Goal: Information Seeking & Learning: Learn about a topic

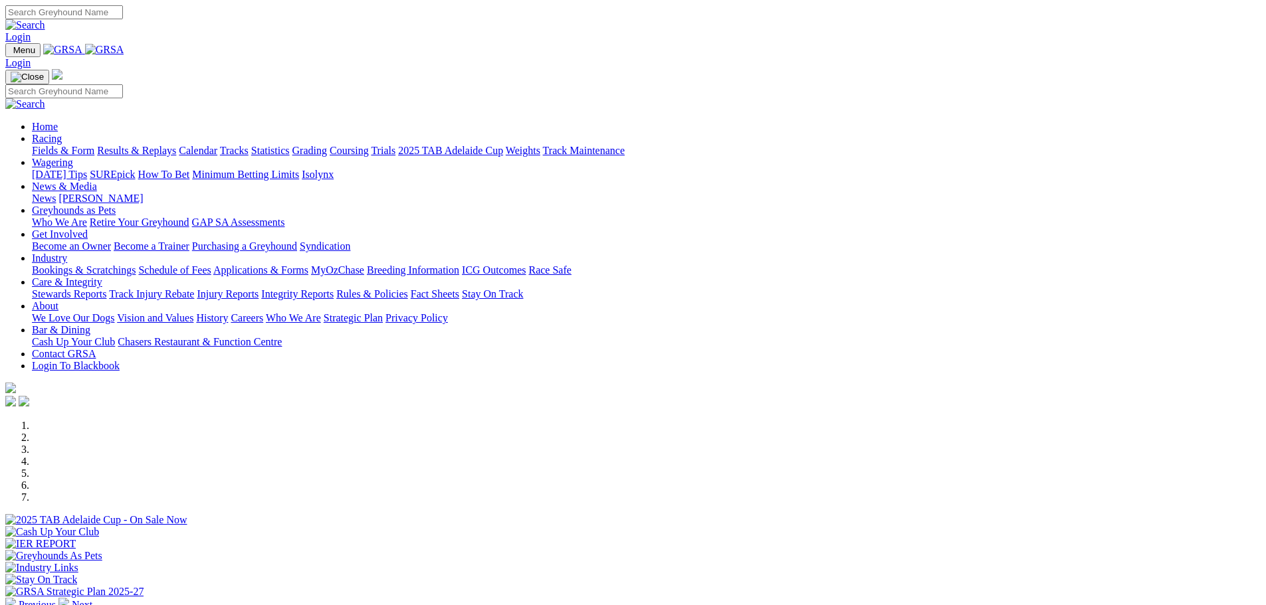
scroll to position [199, 0]
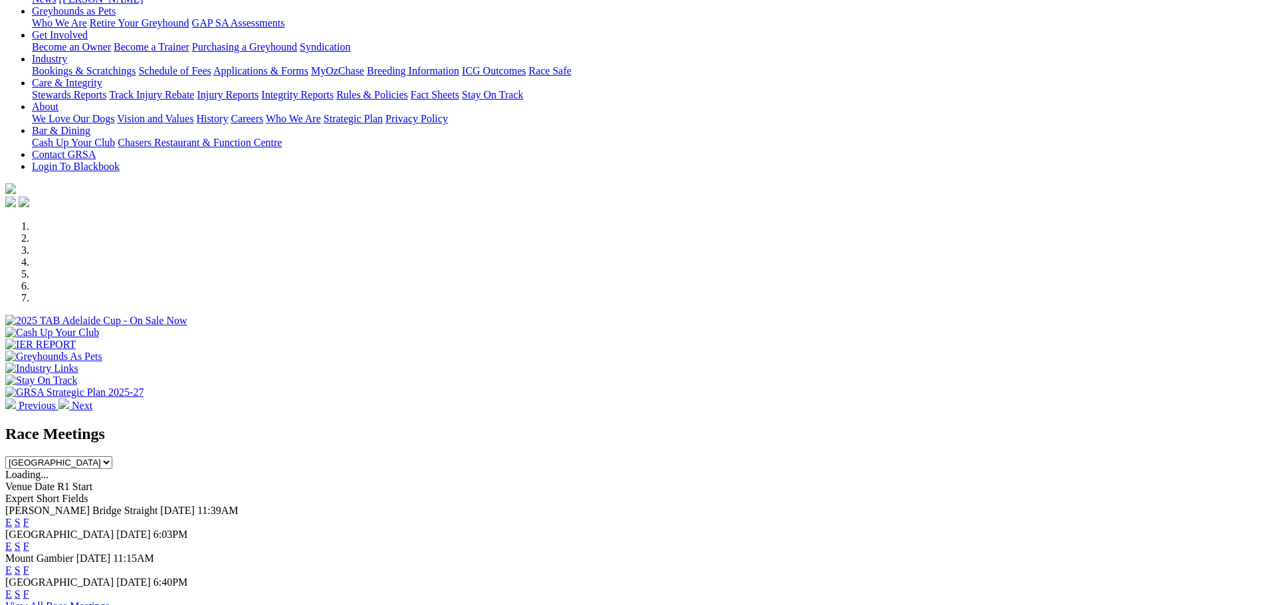
click at [29, 541] on link "F" at bounding box center [26, 546] width 6 height 11
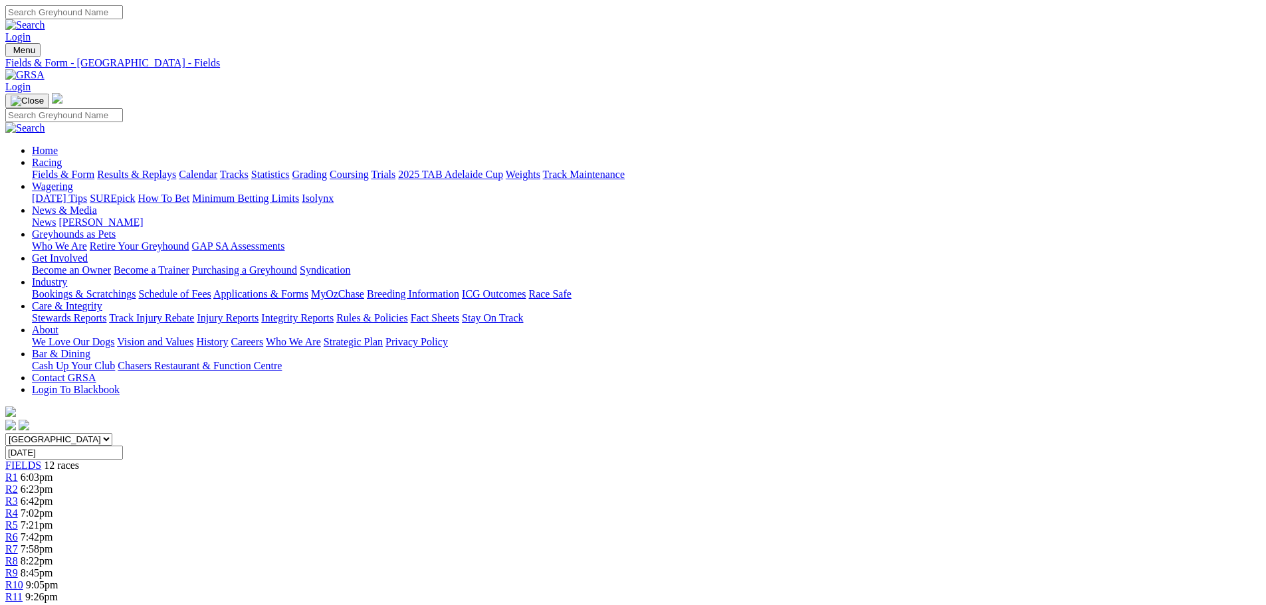
click at [176, 169] on link "Results & Replays" at bounding box center [136, 174] width 79 height 11
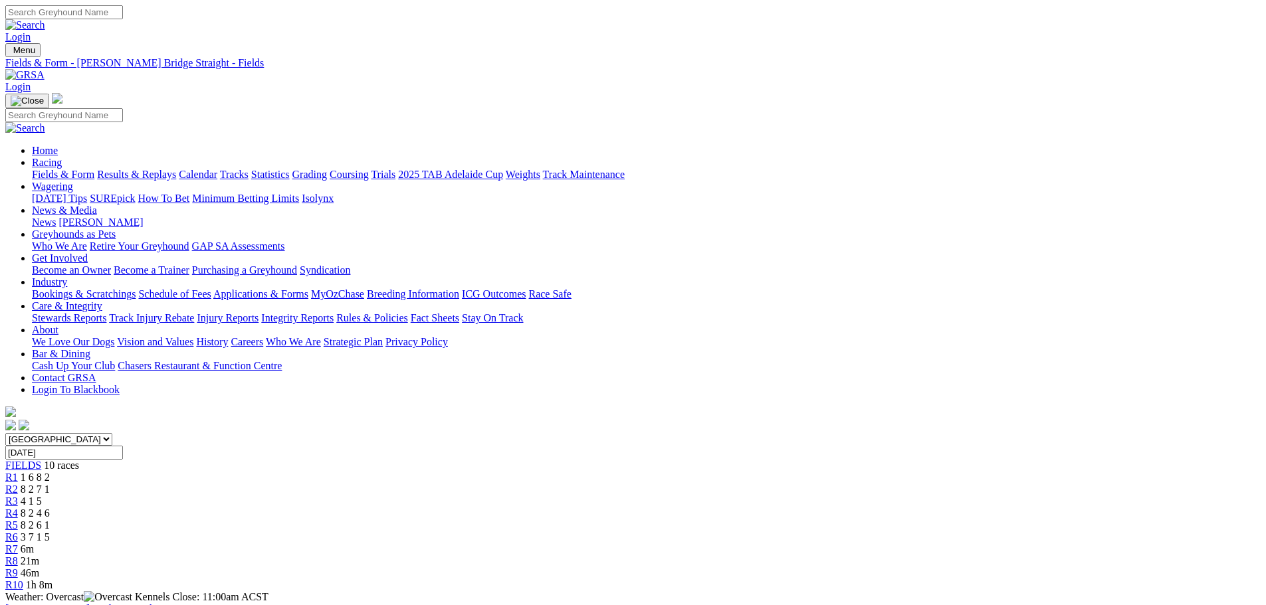
click at [18, 472] on span "R1" at bounding box center [11, 477] width 13 height 11
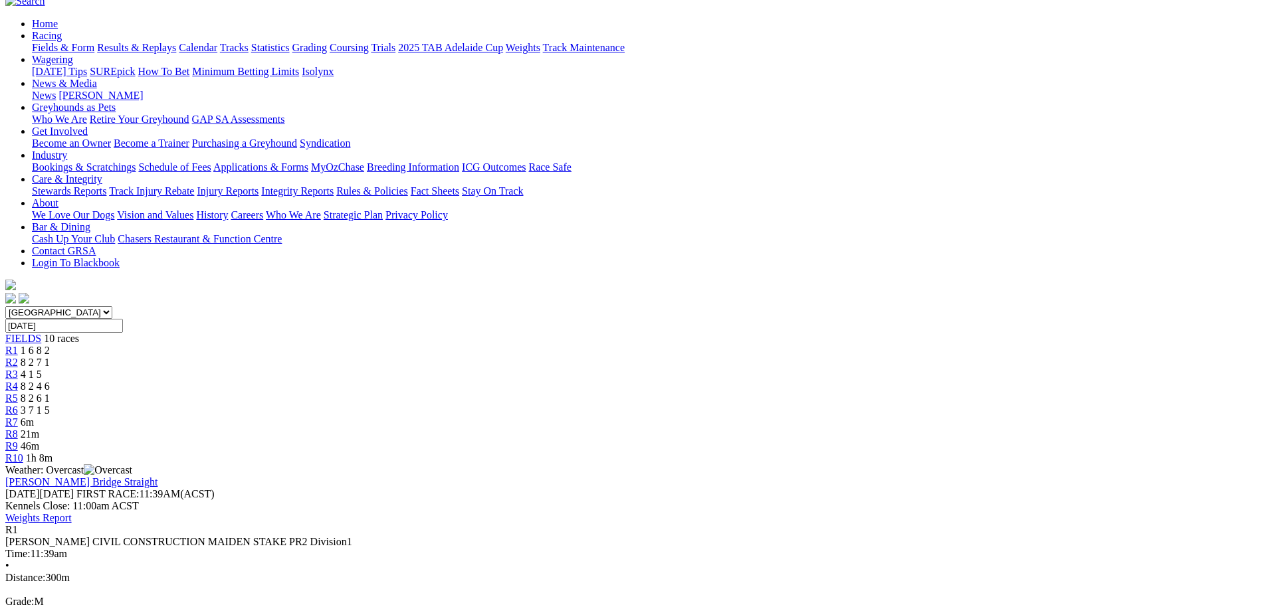
scroll to position [133, 0]
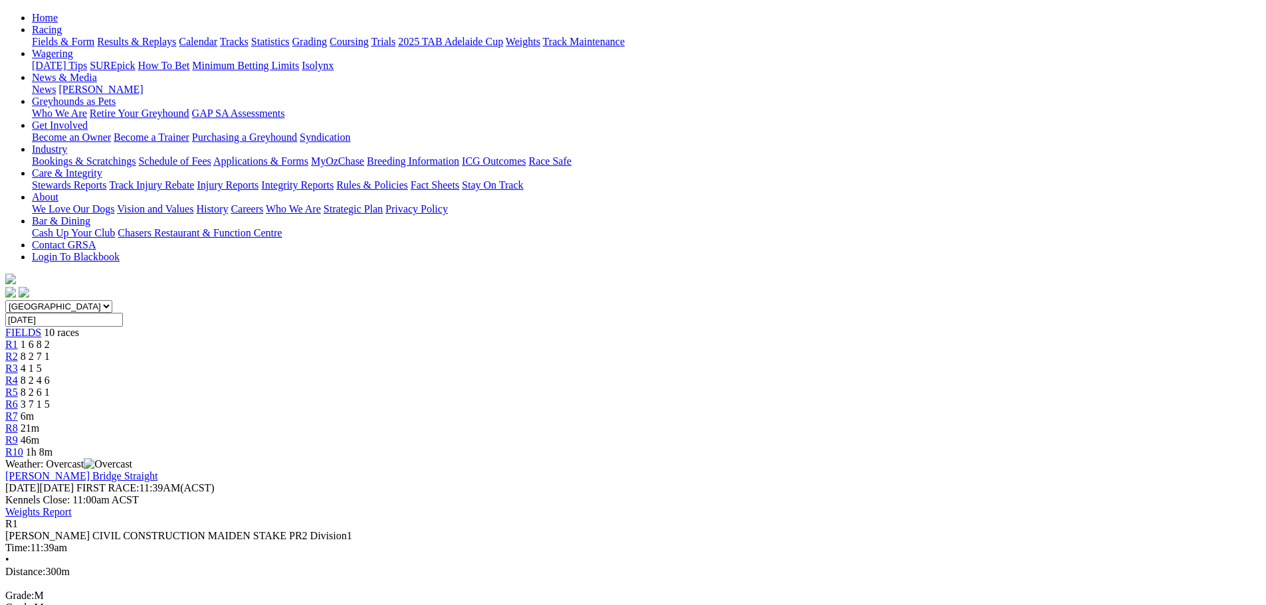
click at [18, 351] on span "R2" at bounding box center [11, 356] width 13 height 11
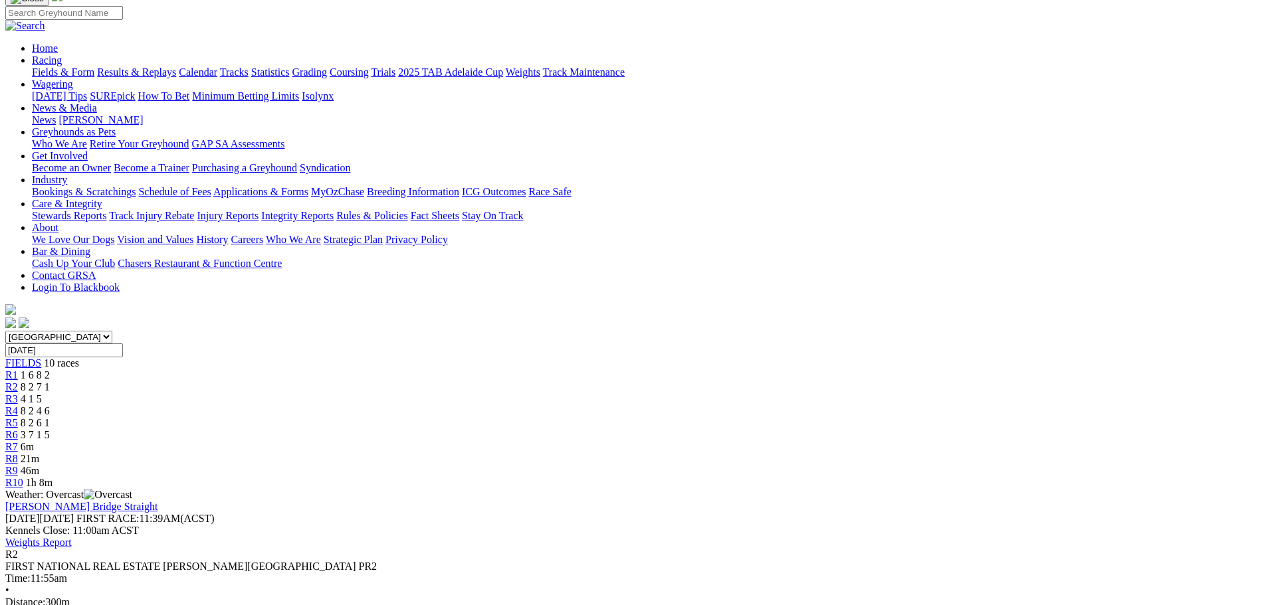
scroll to position [133, 0]
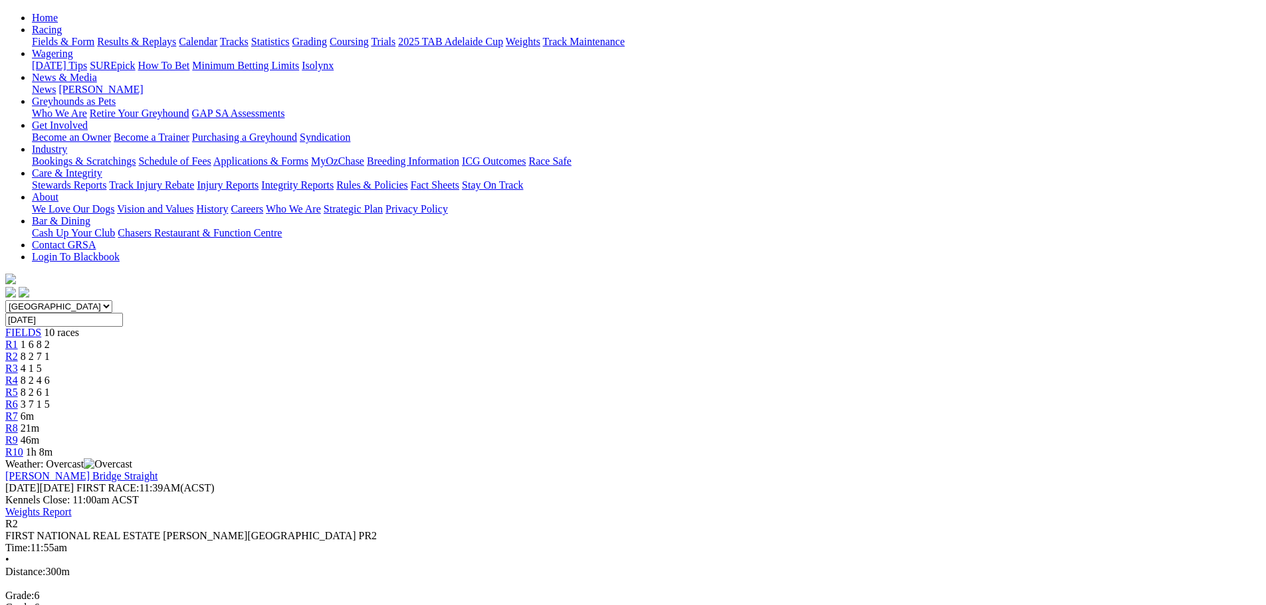
click at [334, 339] on div "R1 1 6 8 2" at bounding box center [632, 345] width 1255 height 12
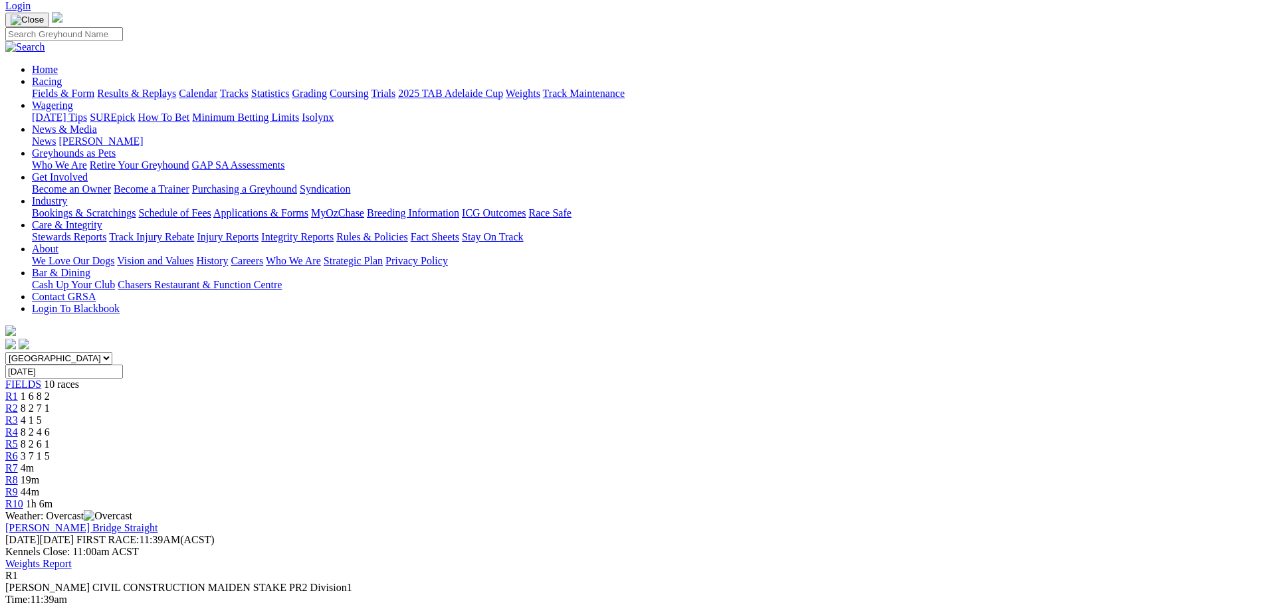
scroll to position [133, 0]
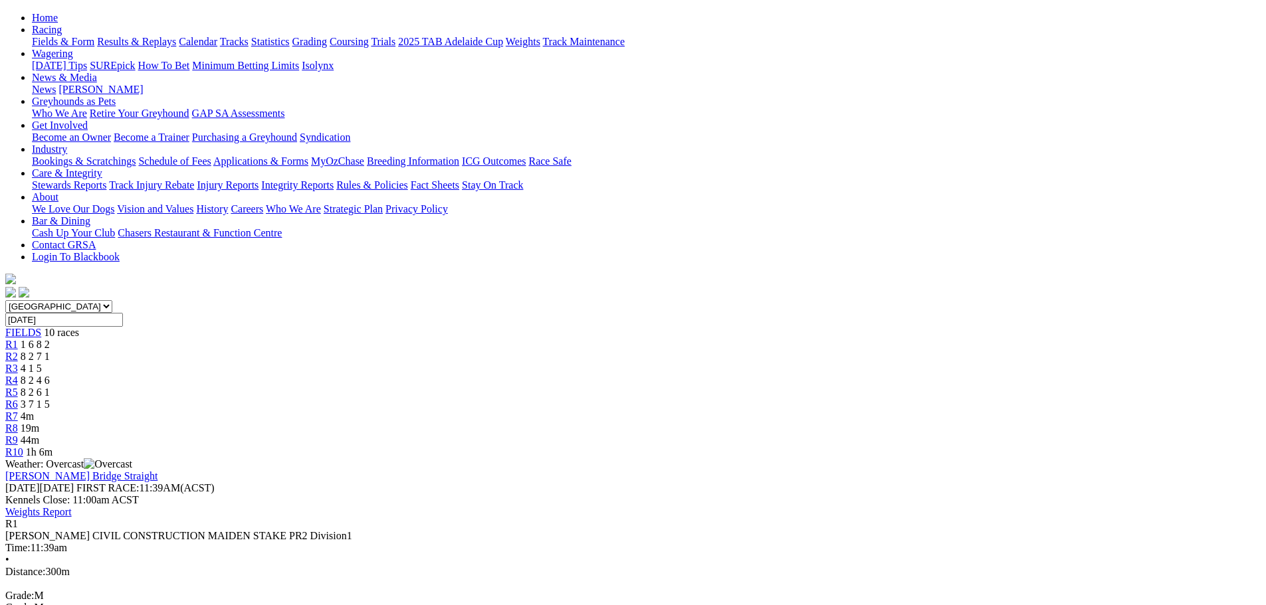
click at [18, 351] on span "R2" at bounding box center [11, 356] width 13 height 11
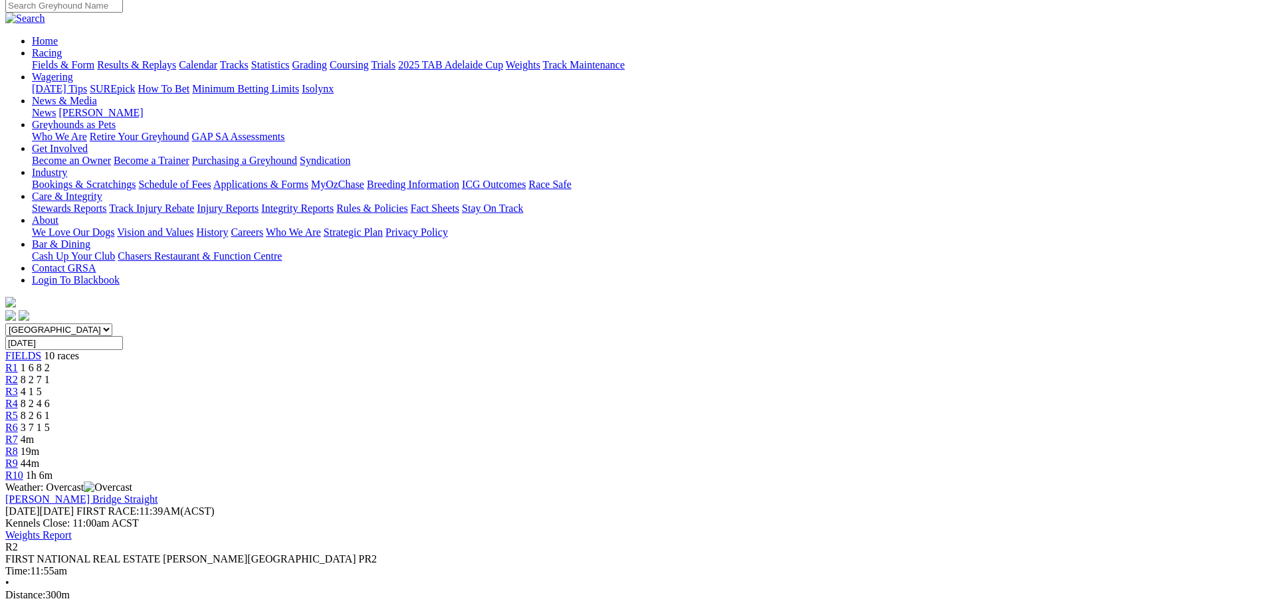
scroll to position [133, 0]
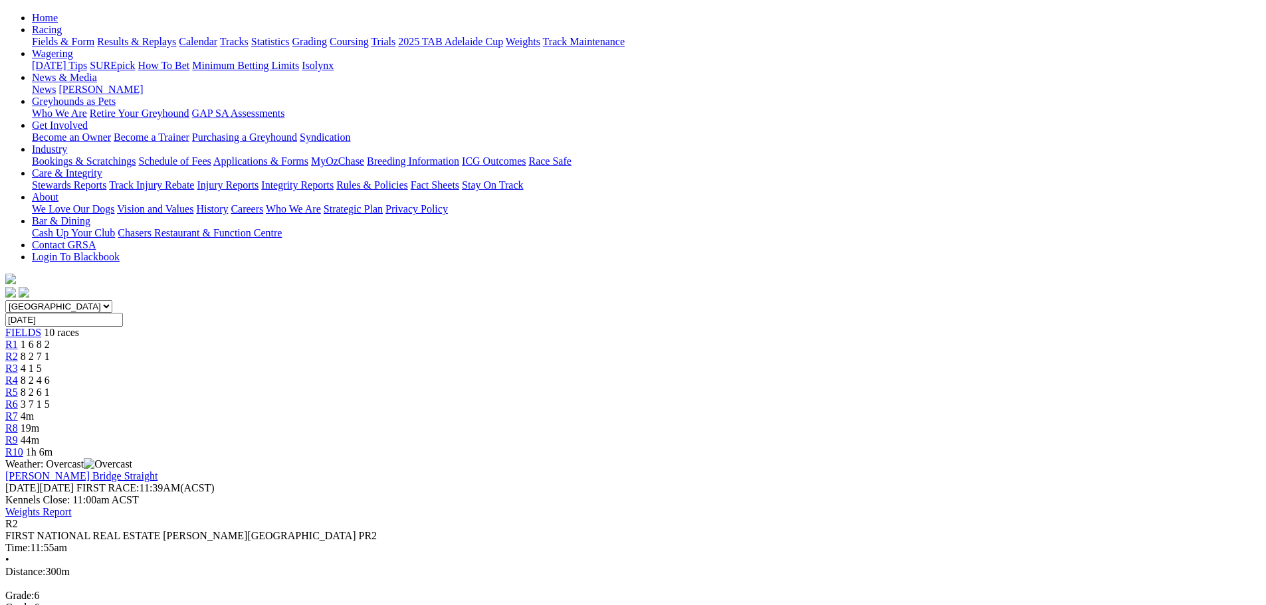
click at [18, 363] on span "R3" at bounding box center [11, 368] width 13 height 11
click at [18, 375] on link "R4" at bounding box center [11, 380] width 13 height 11
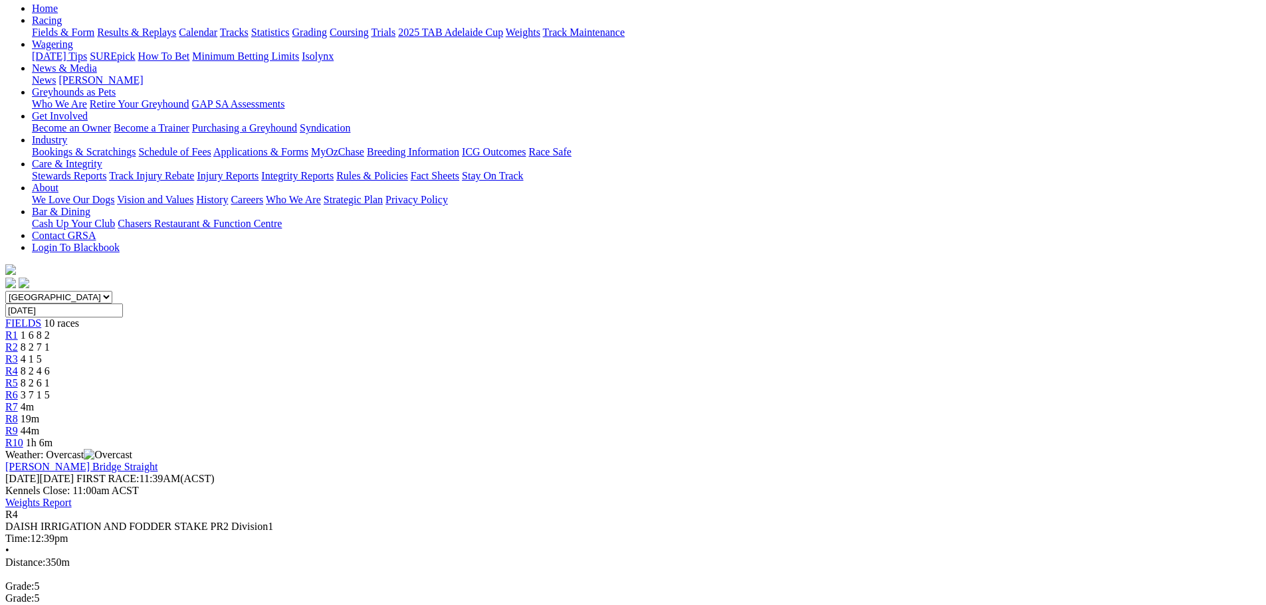
scroll to position [199, 0]
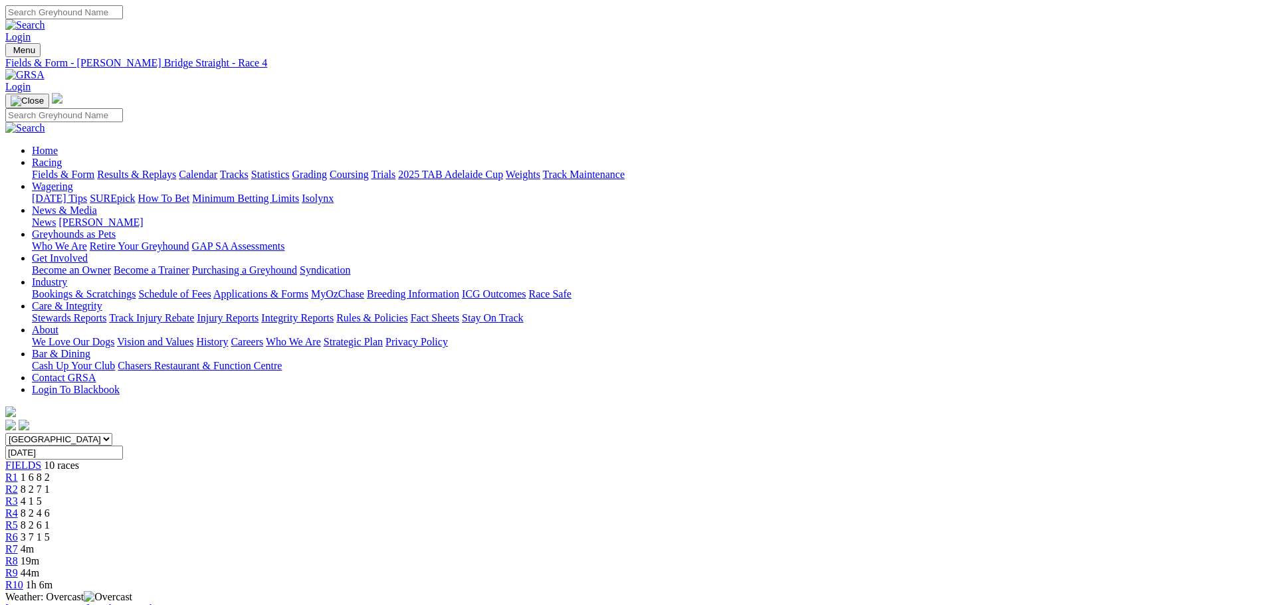
click at [18, 520] on span "R5" at bounding box center [11, 525] width 13 height 11
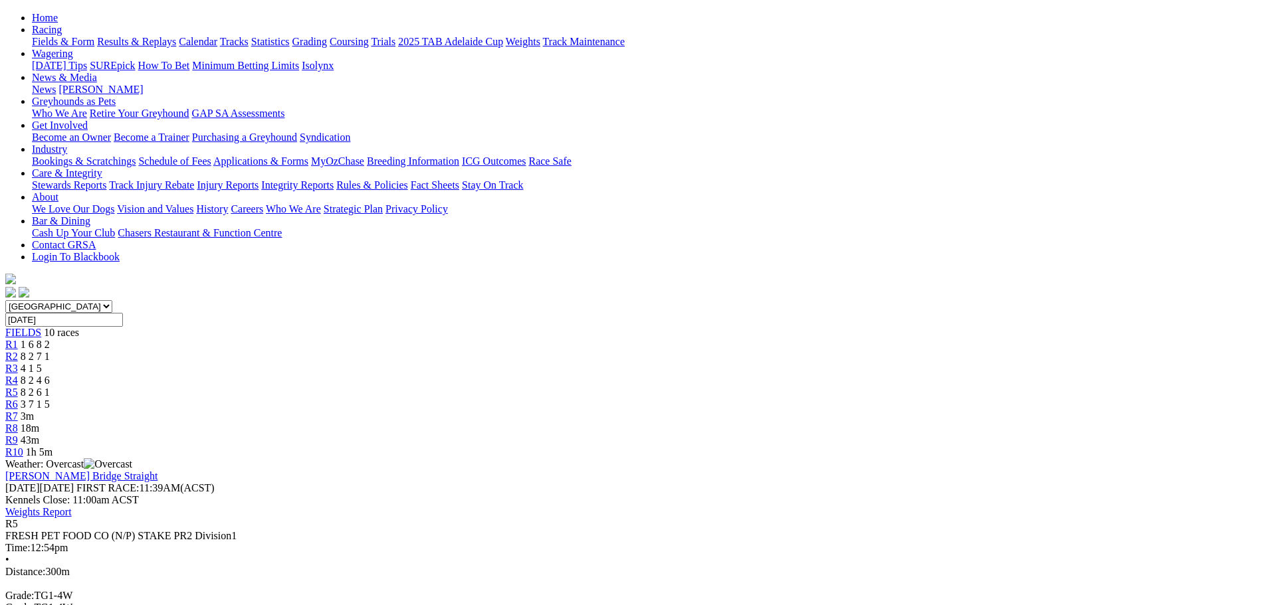
scroll to position [66, 0]
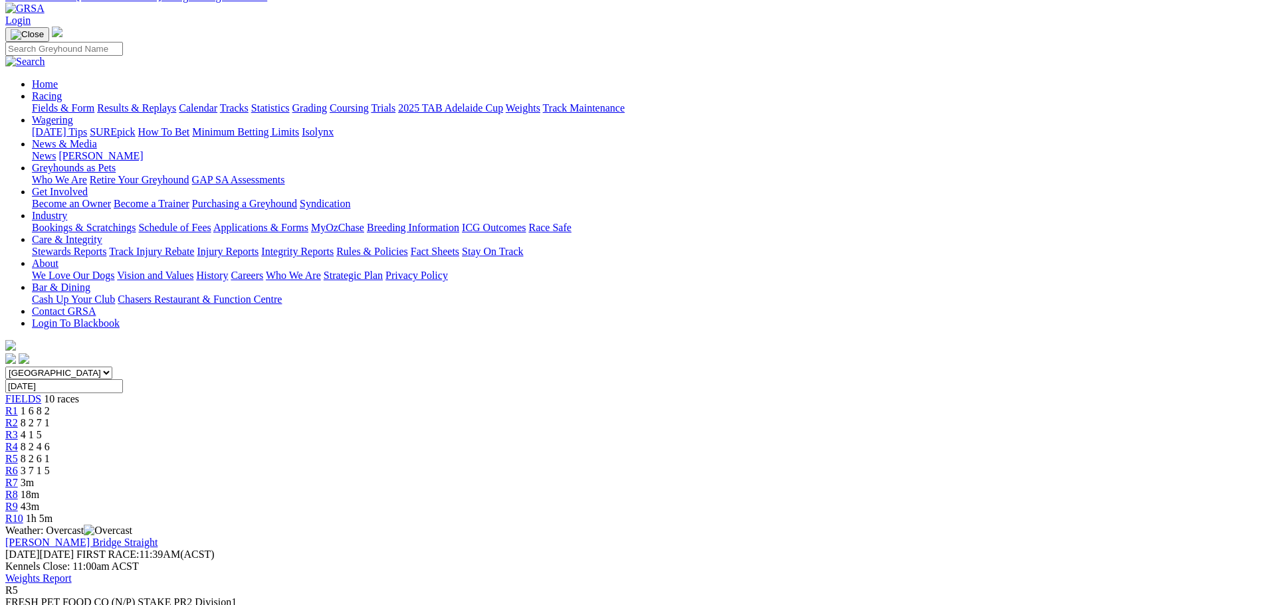
click at [18, 465] on span "R6" at bounding box center [11, 470] width 13 height 11
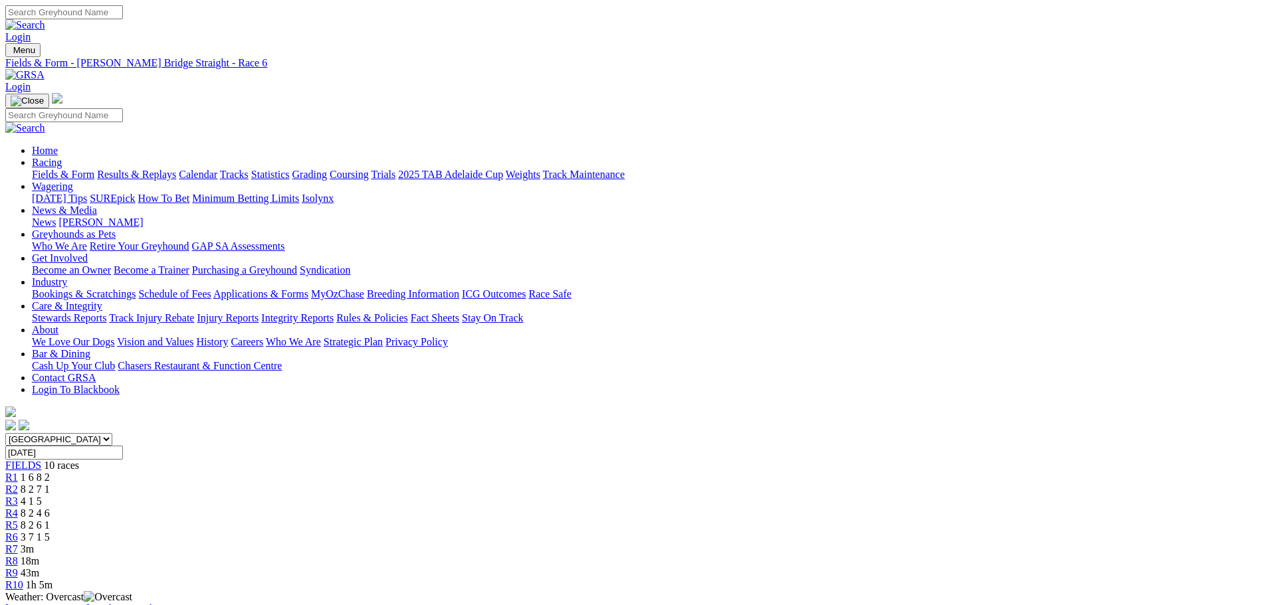
click at [94, 169] on link "Fields & Form" at bounding box center [63, 174] width 62 height 11
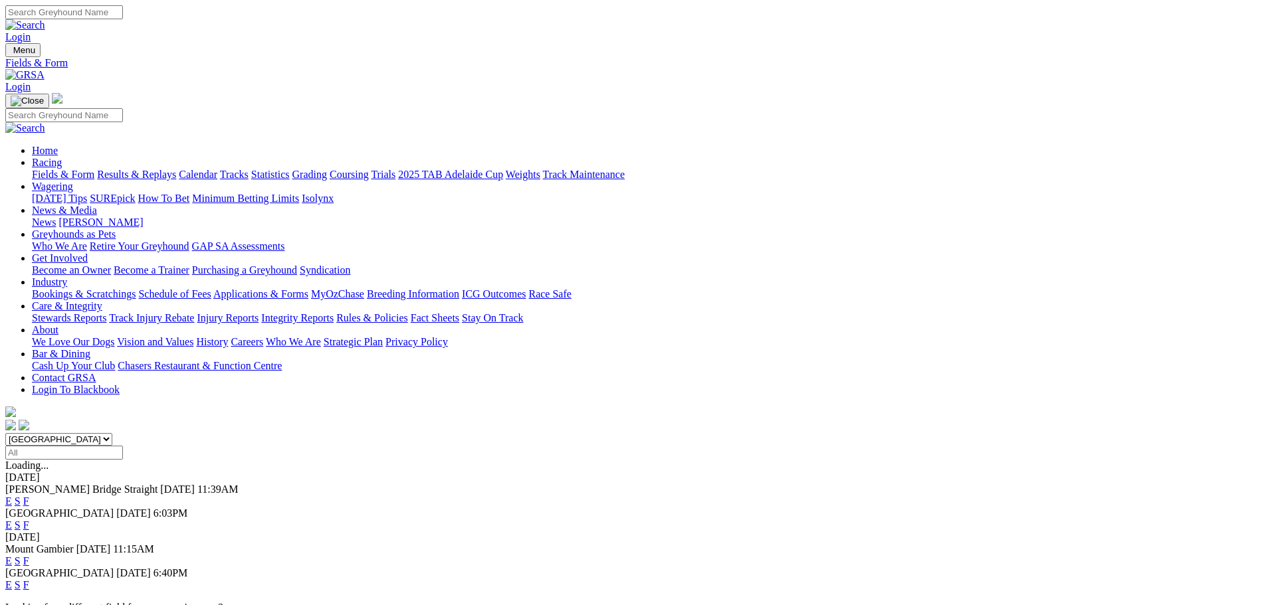
click at [29, 579] on link "F" at bounding box center [26, 584] width 6 height 11
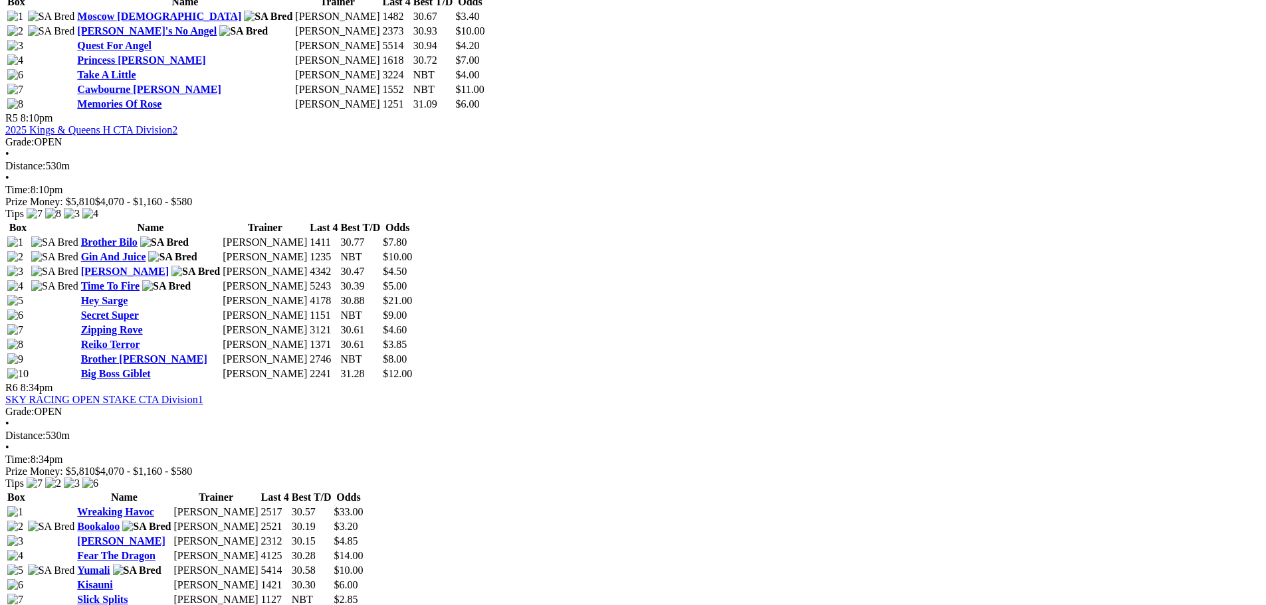
scroll to position [1528, 0]
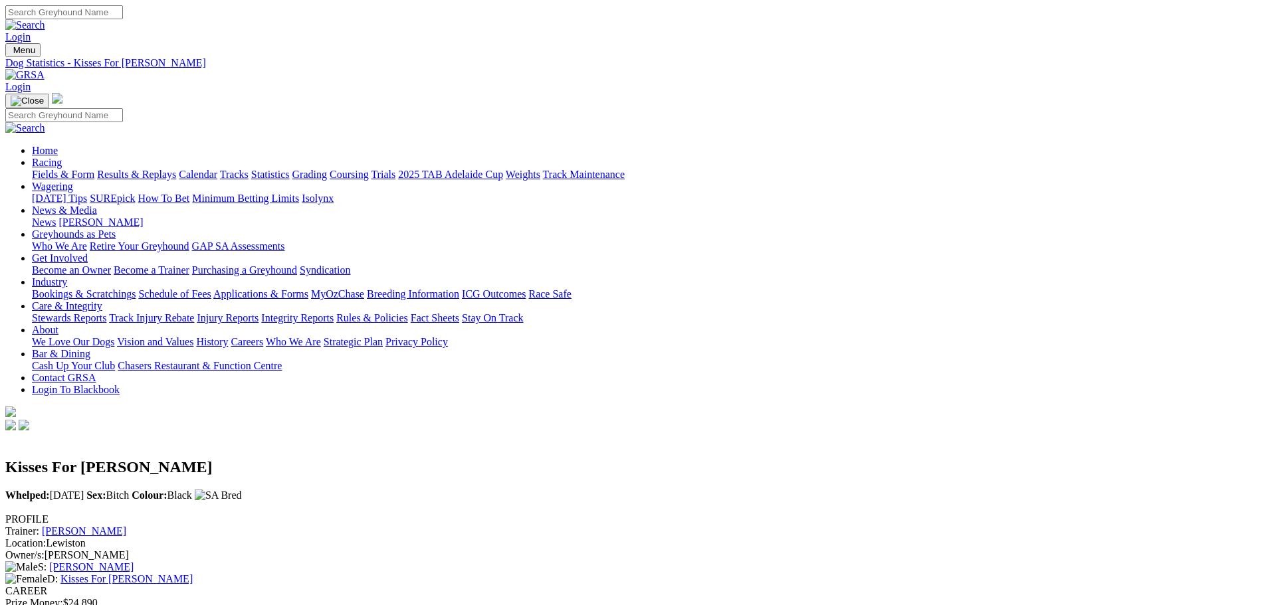
click at [176, 169] on link "Results & Replays" at bounding box center [136, 174] width 79 height 11
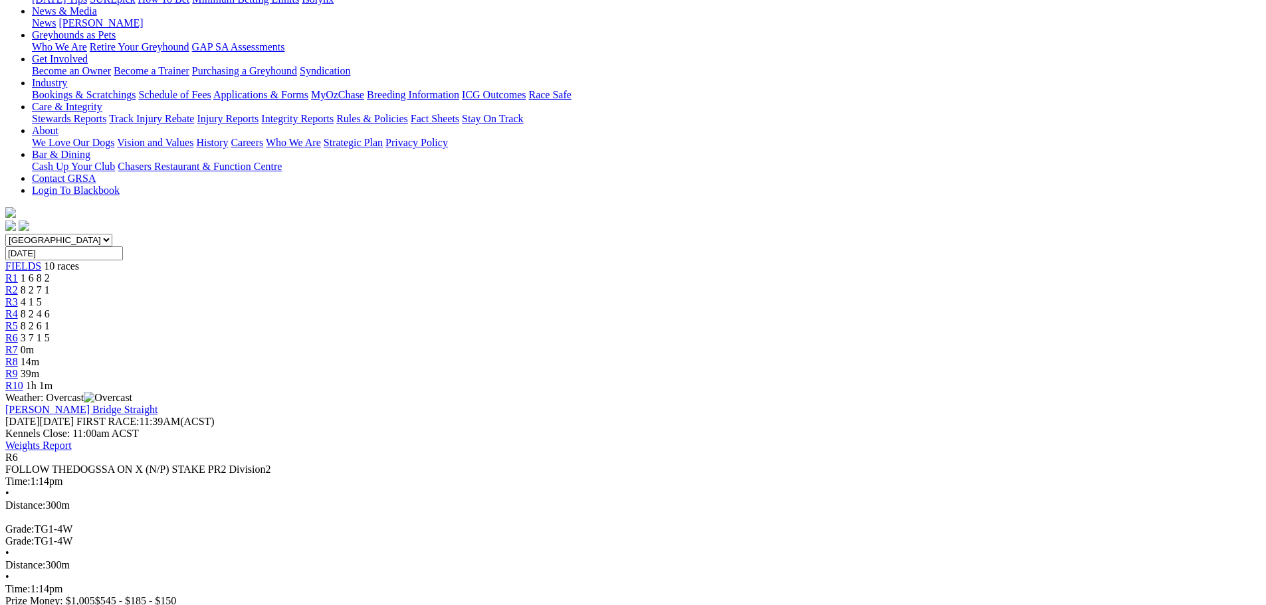
scroll to position [133, 0]
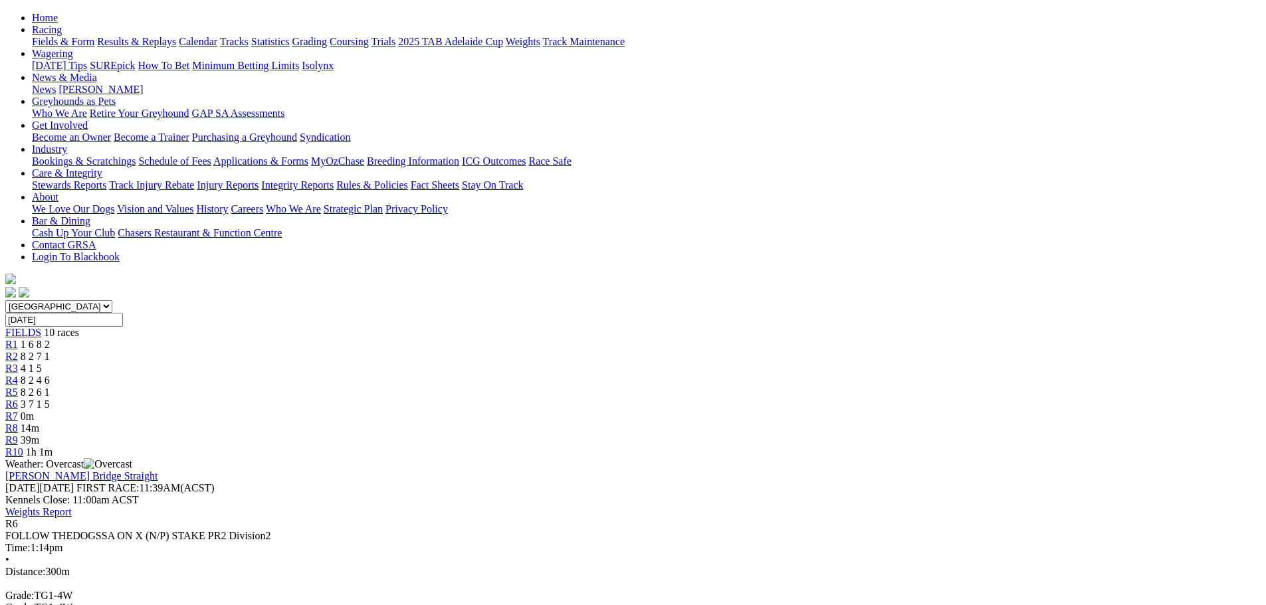
click at [799, 411] on div "R7 0m" at bounding box center [632, 417] width 1255 height 12
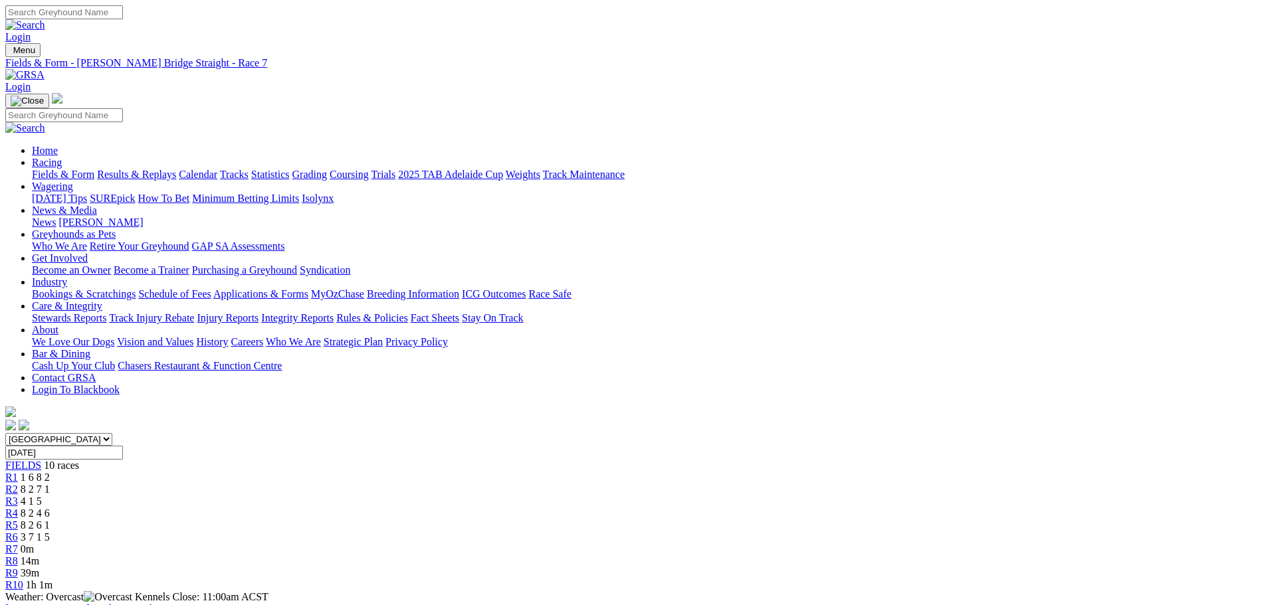
click at [730, 532] on div "R6 3 7 1 5" at bounding box center [632, 538] width 1255 height 12
click at [176, 169] on link "Results & Replays" at bounding box center [136, 174] width 79 height 11
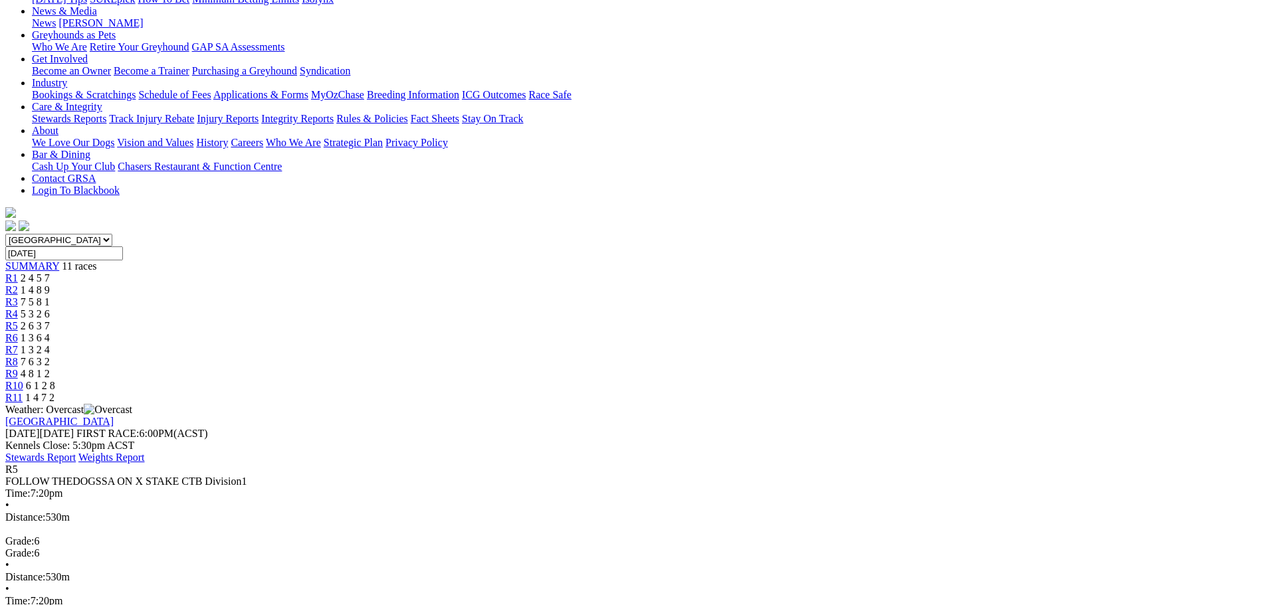
scroll to position [133, 0]
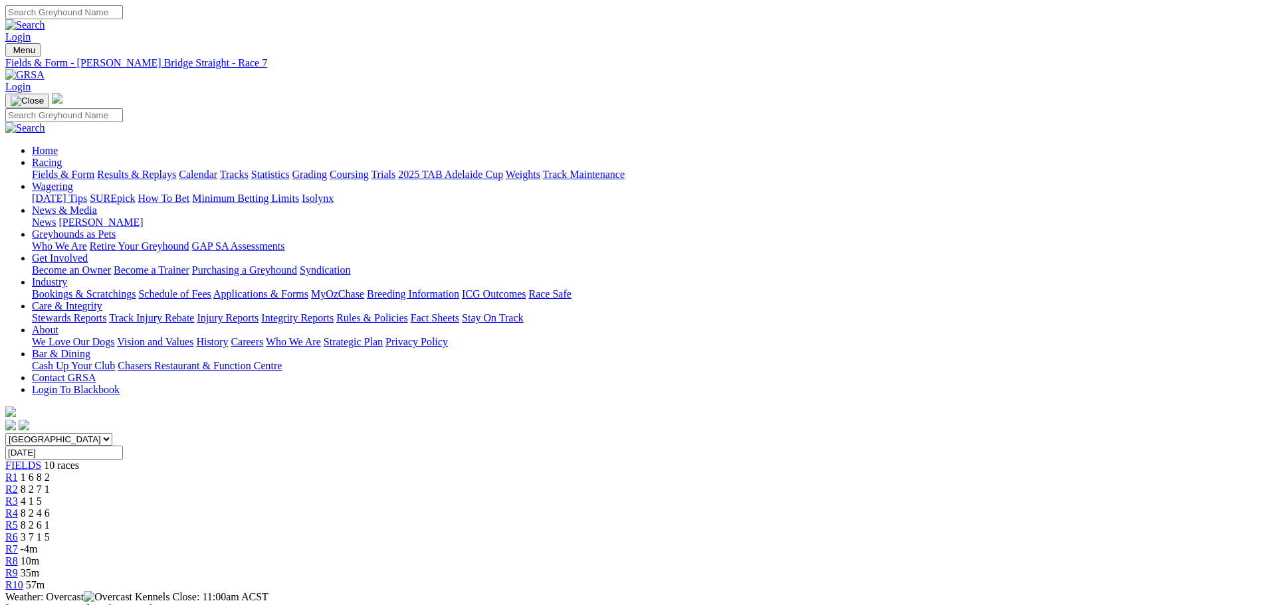
click at [712, 532] on div "R6 3 7 1 5" at bounding box center [632, 538] width 1255 height 12
click at [276, 11] on div "Login" at bounding box center [632, 24] width 1255 height 38
